Goal: Information Seeking & Learning: Check status

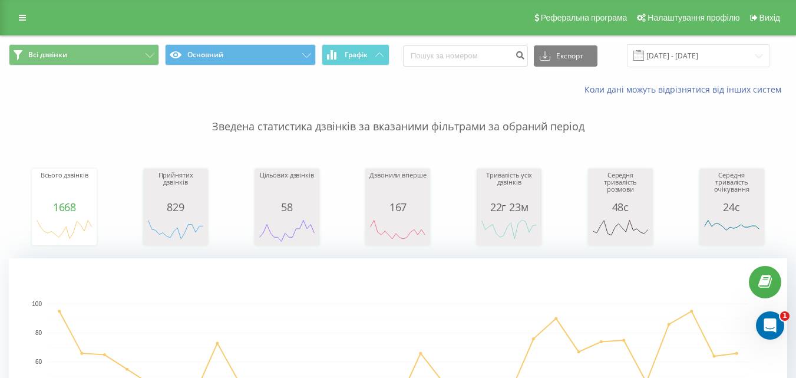
click at [22, 5] on div "Реферальна програма Налаштування профілю Вихід" at bounding box center [398, 17] width 796 height 35
click at [28, 14] on link at bounding box center [22, 17] width 21 height 17
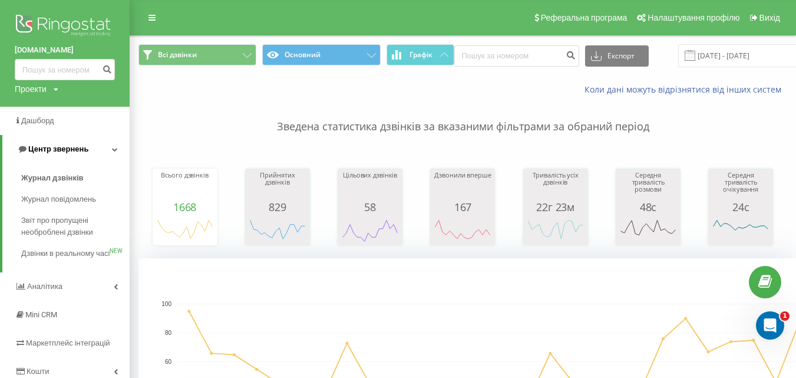
click at [103, 147] on link "Центр звернень" at bounding box center [65, 149] width 127 height 28
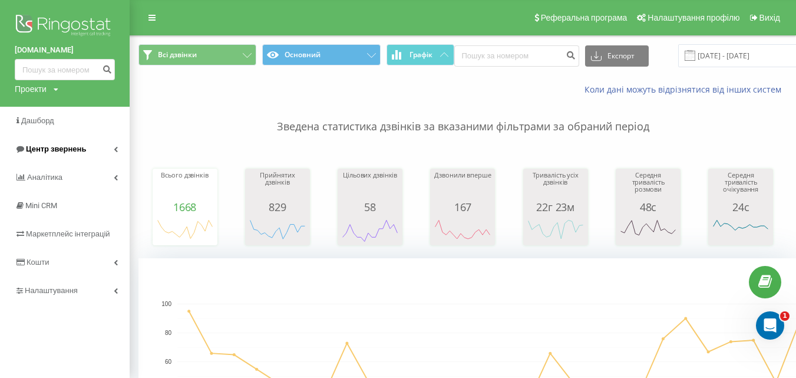
click at [103, 147] on link "Центр звернень" at bounding box center [65, 149] width 130 height 28
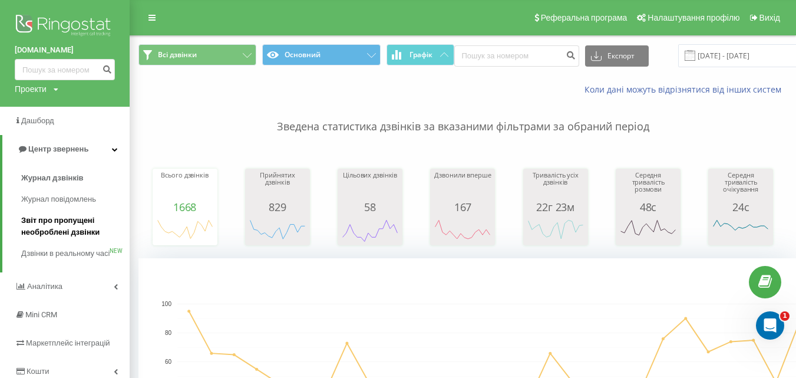
click at [83, 226] on span "Звіт про пропущені необроблені дзвінки" at bounding box center [72, 227] width 103 height 24
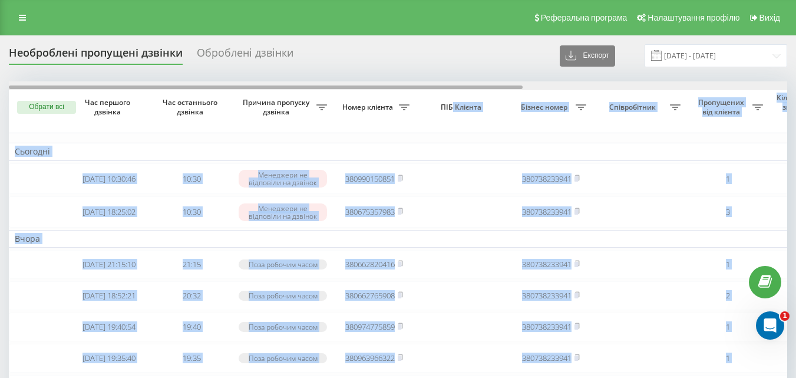
drag, startPoint x: 452, startPoint y: 91, endPoint x: 463, endPoint y: 90, distance: 10.7
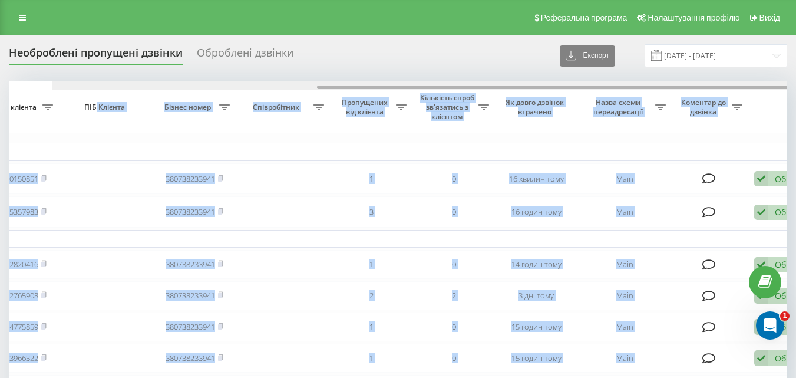
scroll to position [0, 400]
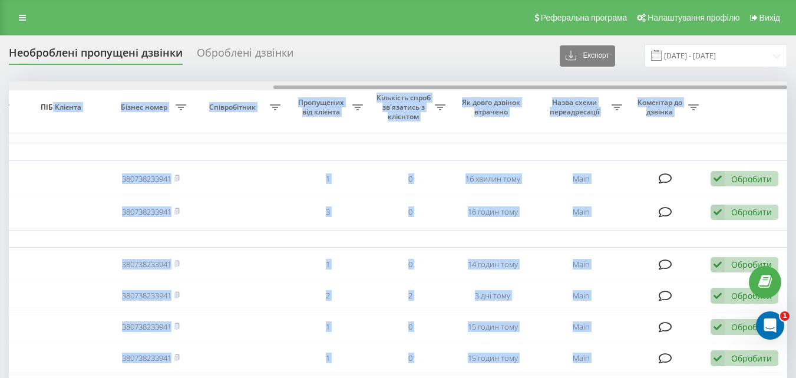
drag, startPoint x: 461, startPoint y: 88, endPoint x: 763, endPoint y: 88, distance: 301.7
click at [763, 88] on div at bounding box center [530, 87] width 514 height 4
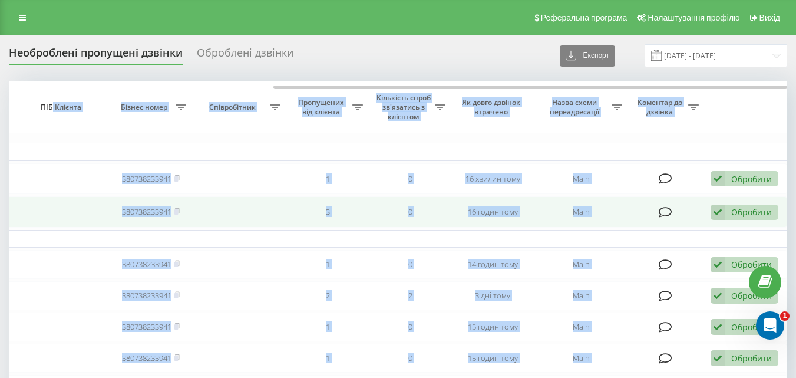
click at [631, 219] on td at bounding box center [666, 211] width 77 height 31
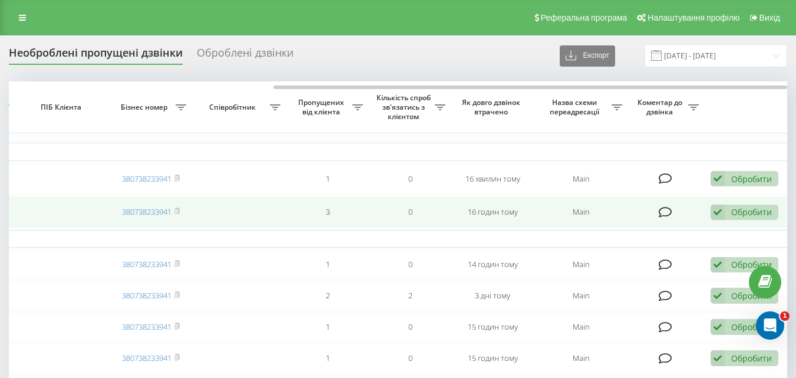
click at [749, 220] on div "Обробити Не вдалося зв'язатися Зв'язався з клієнтом за допомогою іншого каналу …" at bounding box center [745, 213] width 68 height 16
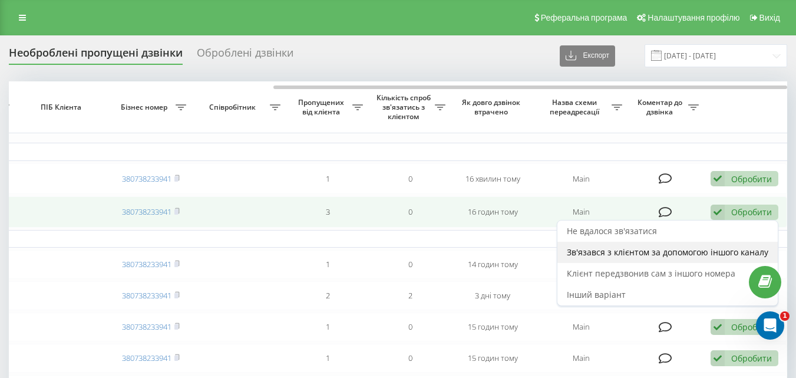
click at [610, 258] on span "Зв'язався з клієнтом за допомогою іншого каналу" at bounding box center [668, 251] width 202 height 11
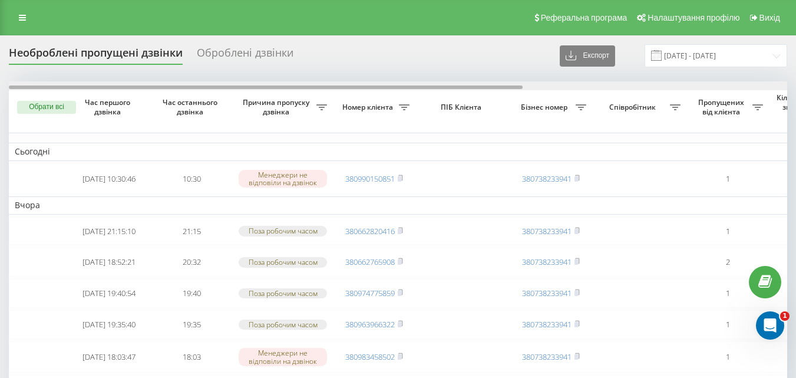
drag, startPoint x: 272, startPoint y: 88, endPoint x: 248, endPoint y: 87, distance: 24.8
click at [248, 87] on div at bounding box center [266, 87] width 514 height 4
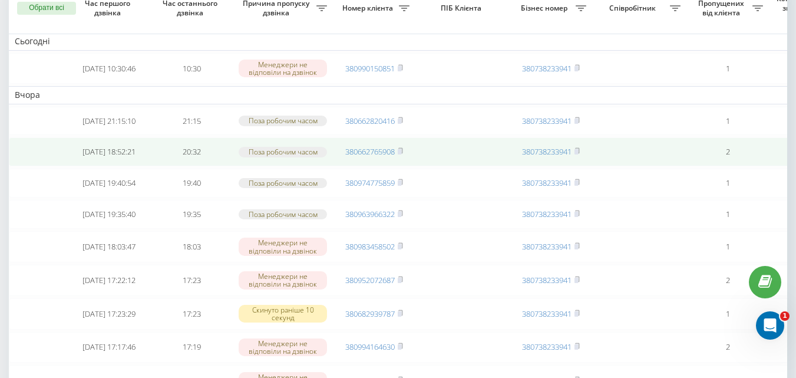
scroll to position [0, 0]
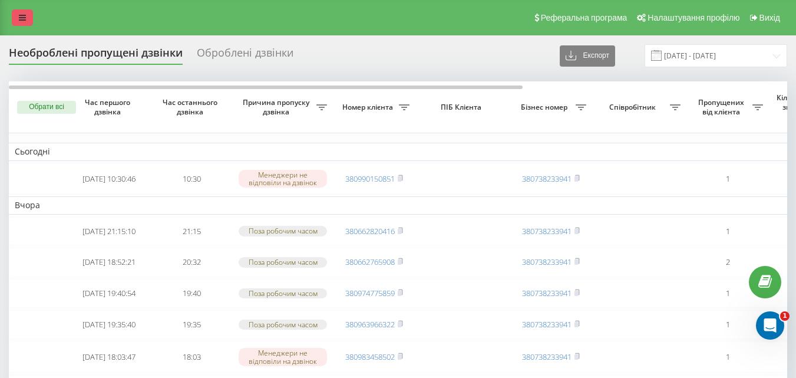
click at [29, 12] on link at bounding box center [22, 17] width 21 height 17
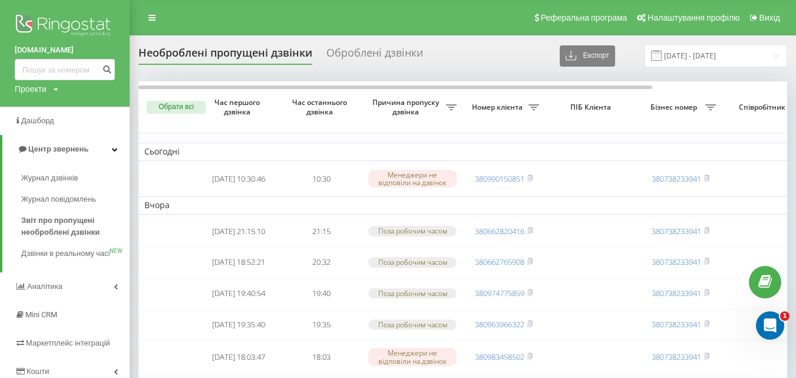
click at [61, 16] on img at bounding box center [65, 26] width 100 height 29
